Goal: Understand process/instructions: Learn how to perform a task or action

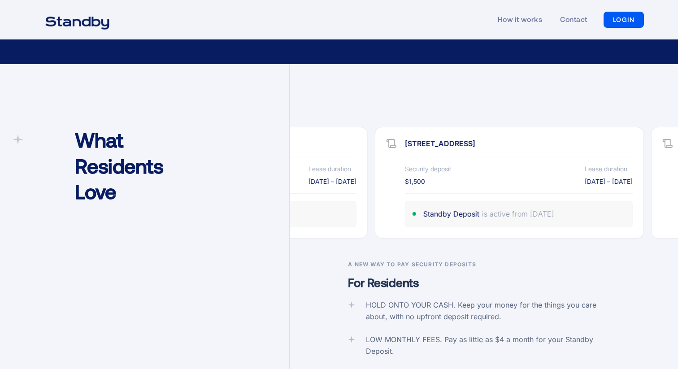
scroll to position [1297, 0]
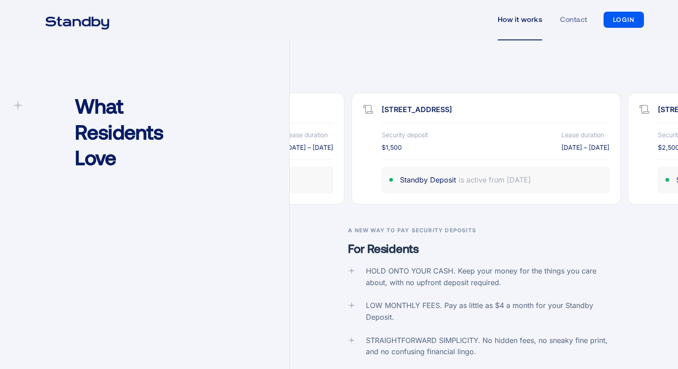
click at [538, 17] on link "How it works" at bounding box center [520, 19] width 45 height 41
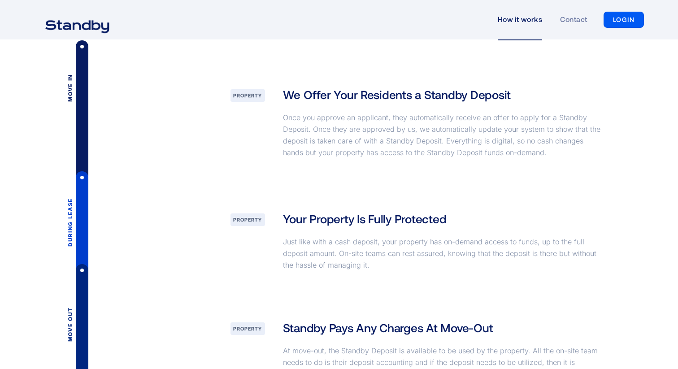
scroll to position [1213, 0]
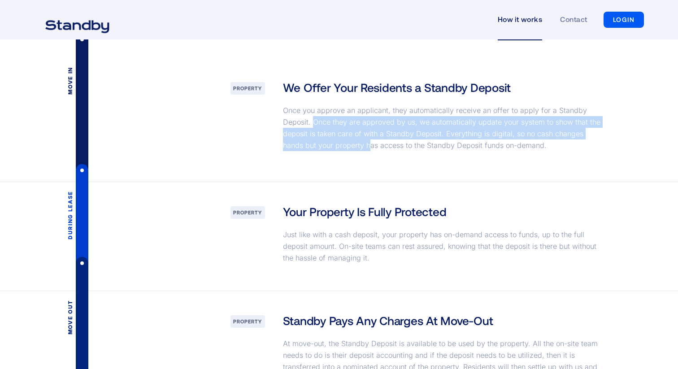
drag, startPoint x: 312, startPoint y: 120, endPoint x: 347, endPoint y: 147, distance: 44.0
click at [347, 147] on p "Once you approve an applicant, they automatically receive an offer to apply for…" at bounding box center [443, 127] width 320 height 47
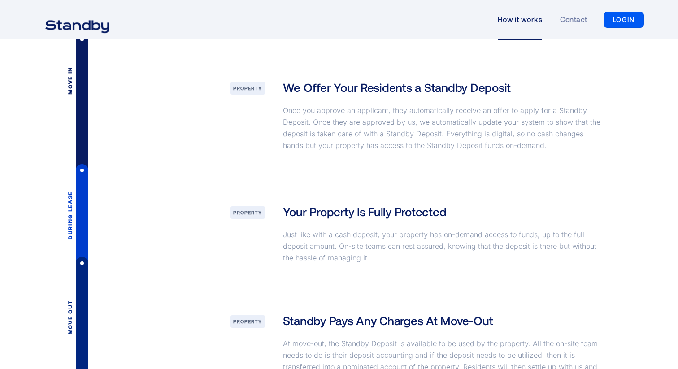
click at [368, 173] on div "Move in Property We Offer Your Residents a Standby Deposit Once you approve an …" at bounding box center [339, 120] width 653 height 124
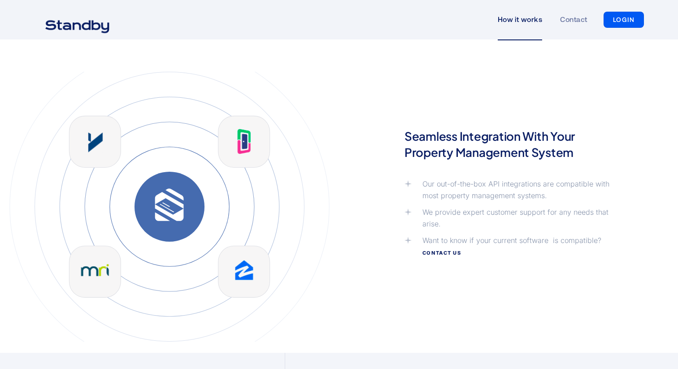
scroll to position [2016, 0]
